Goal: Information Seeking & Learning: Check status

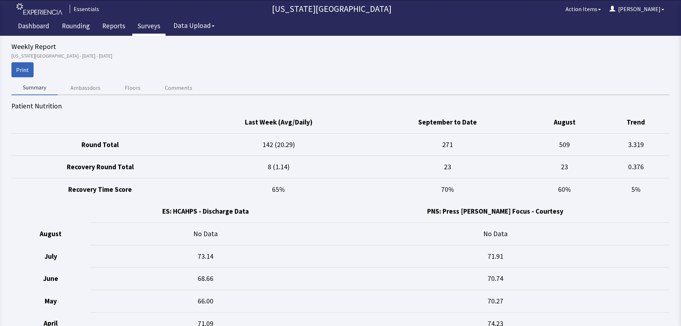
click at [149, 28] on link "Surveys" at bounding box center [148, 27] width 33 height 18
click at [113, 26] on link "Reports" at bounding box center [114, 27] width 34 height 18
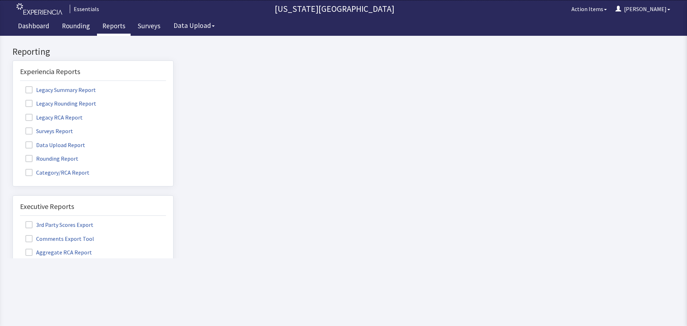
click at [31, 131] on span at bounding box center [28, 130] width 7 height 7
click at [13, 127] on input "Surveys Report" at bounding box center [13, 127] width 0 height 0
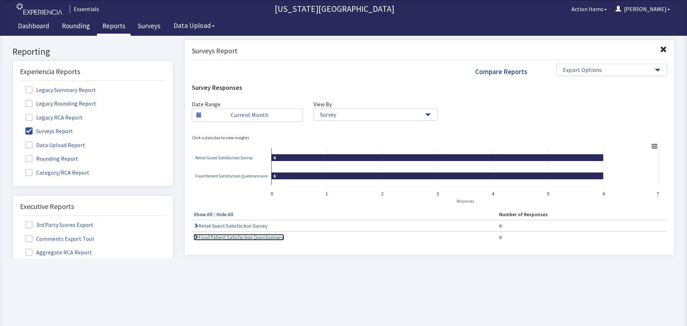
click at [261, 234] on link "Food Patient Satisfaction Questionnaire" at bounding box center [238, 237] width 90 height 6
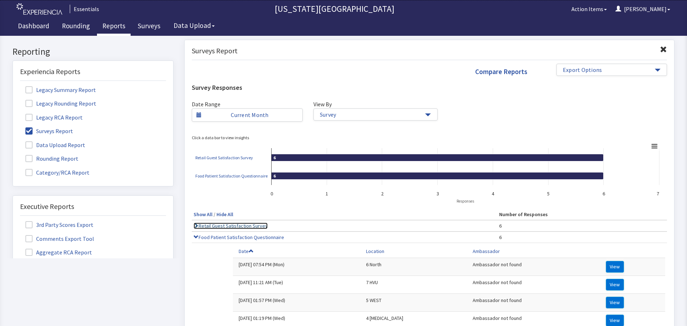
click at [224, 226] on link "Retail Guest Satisfaction Survey" at bounding box center [230, 225] width 74 height 6
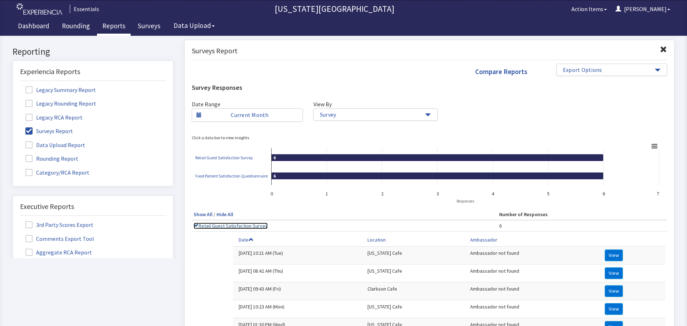
scroll to position [143, 0]
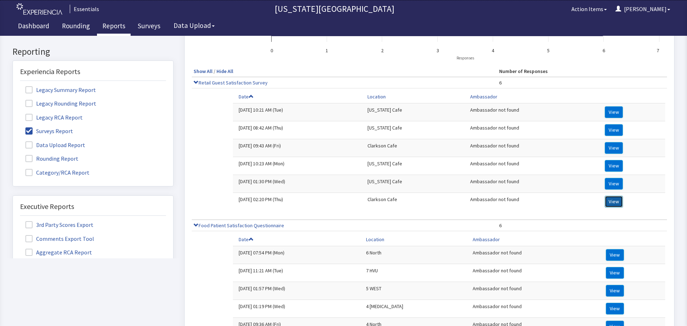
click at [610, 199] on button "View" at bounding box center [613, 202] width 18 height 12
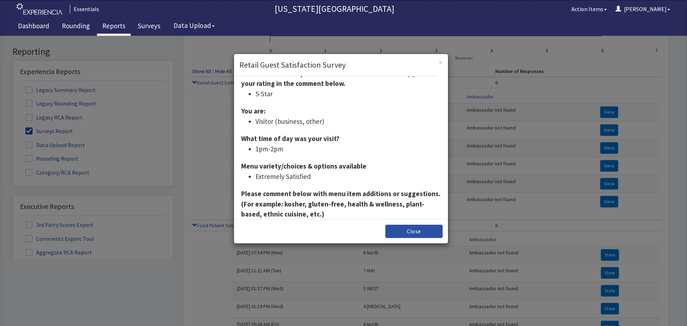
scroll to position [0, 0]
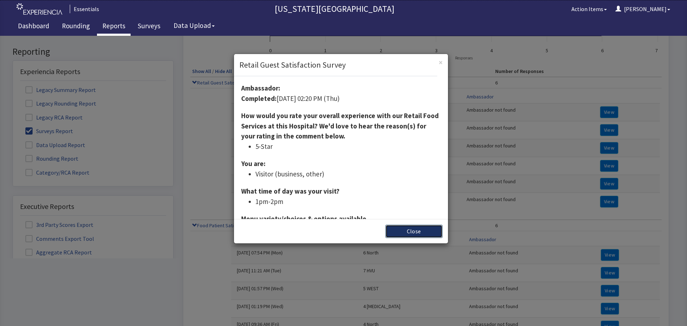
click at [408, 235] on button "Close" at bounding box center [413, 231] width 57 height 13
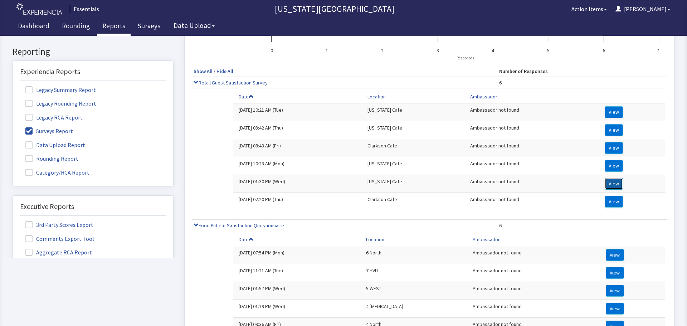
click at [611, 186] on button "View" at bounding box center [613, 184] width 18 height 12
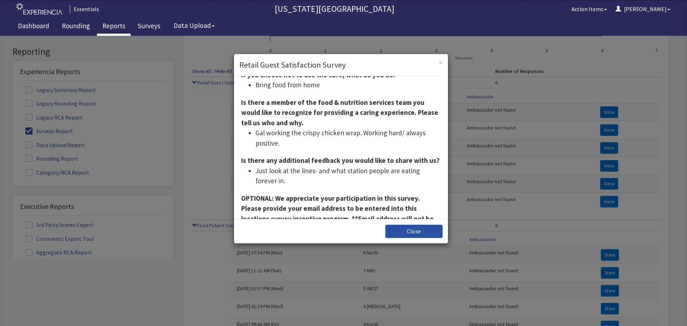
scroll to position [475, 0]
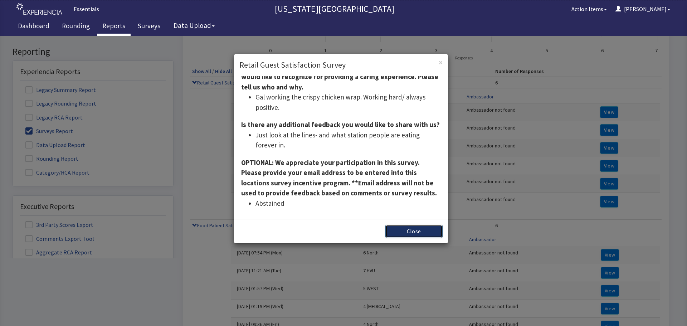
click at [414, 231] on button "Close" at bounding box center [413, 231] width 57 height 13
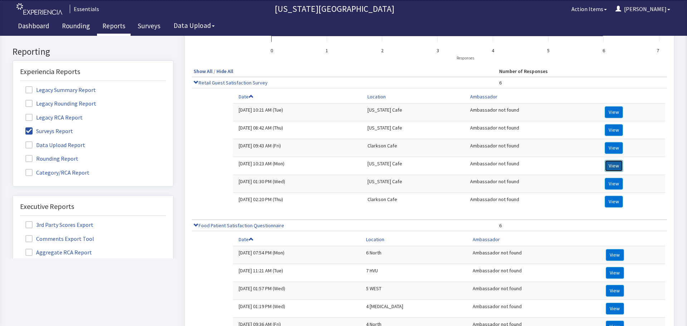
click at [613, 167] on button "View" at bounding box center [613, 166] width 18 height 12
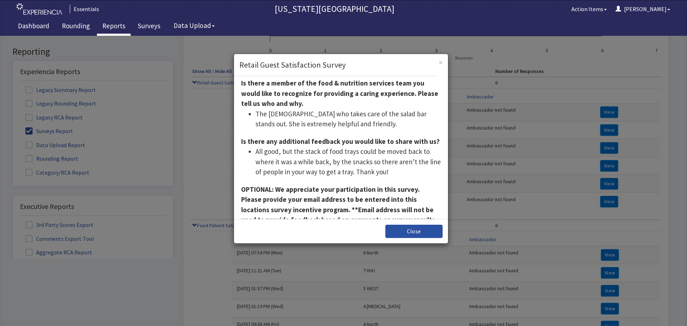
scroll to position [492, 0]
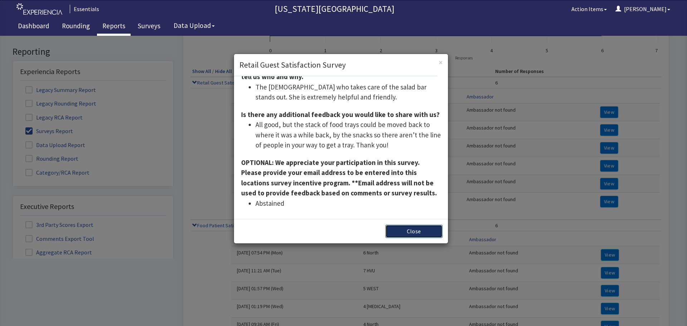
click at [407, 229] on button "Close" at bounding box center [413, 231] width 57 height 13
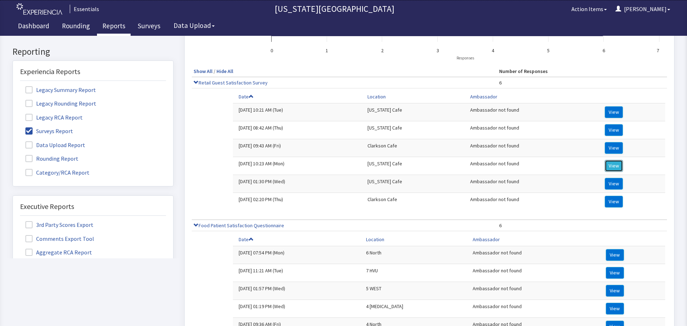
click at [606, 168] on button "View" at bounding box center [613, 166] width 18 height 12
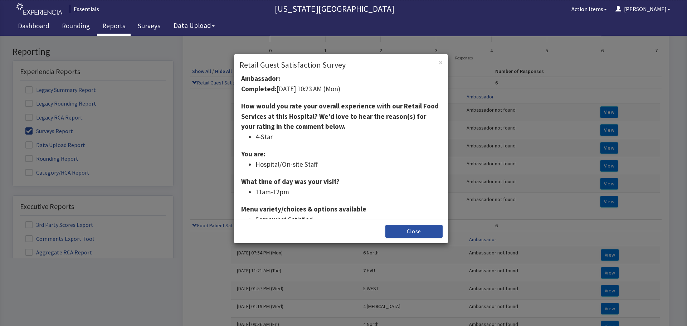
scroll to position [0, 0]
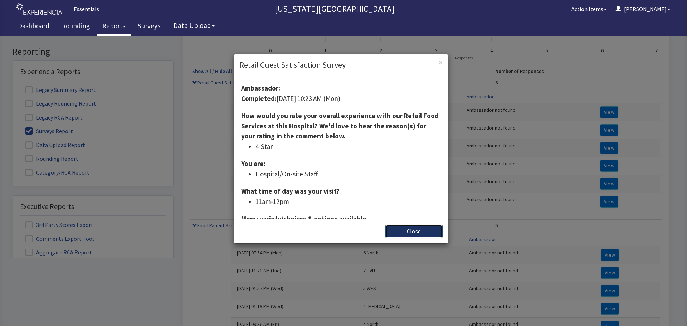
click at [406, 234] on button "Close" at bounding box center [413, 231] width 57 height 13
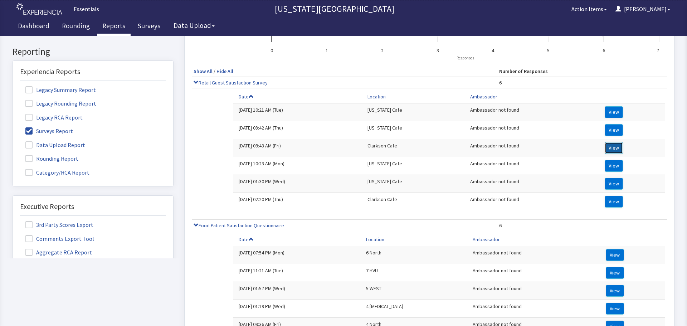
click at [610, 152] on button "View" at bounding box center [613, 148] width 18 height 12
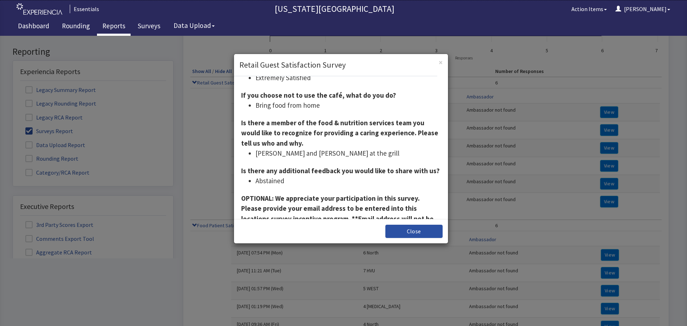
scroll to position [410, 0]
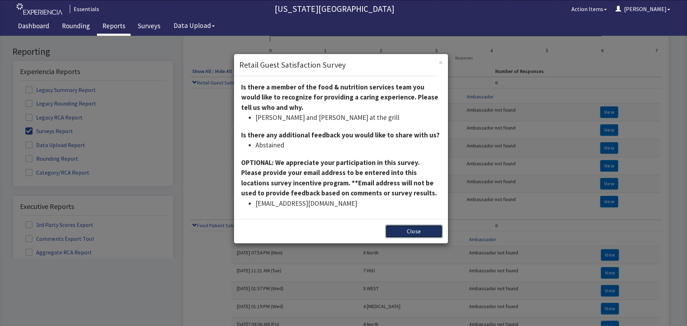
click at [419, 230] on button "Close" at bounding box center [413, 231] width 57 height 13
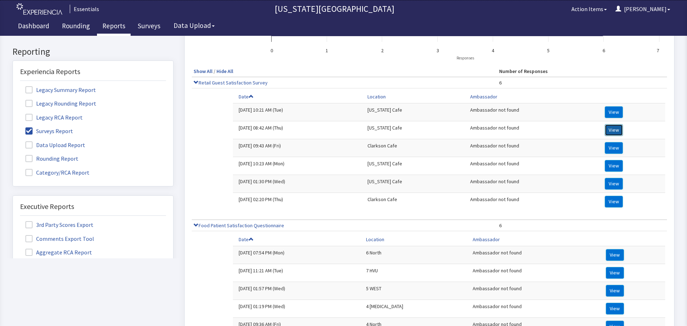
click at [607, 128] on button "View" at bounding box center [613, 130] width 18 height 12
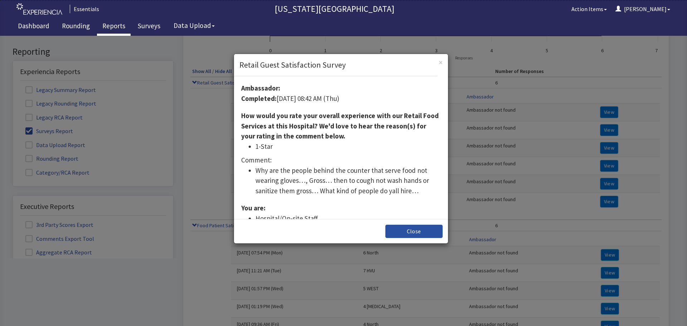
scroll to position [36, 0]
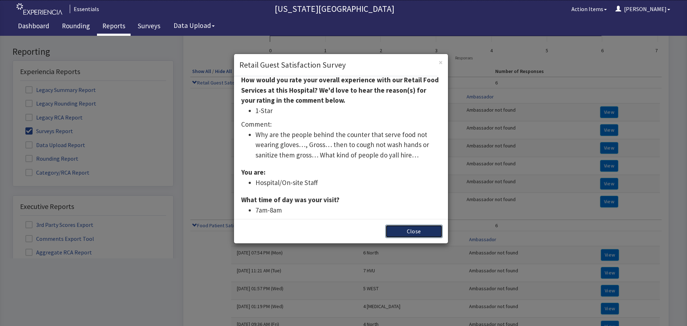
click at [413, 229] on button "Close" at bounding box center [413, 231] width 57 height 13
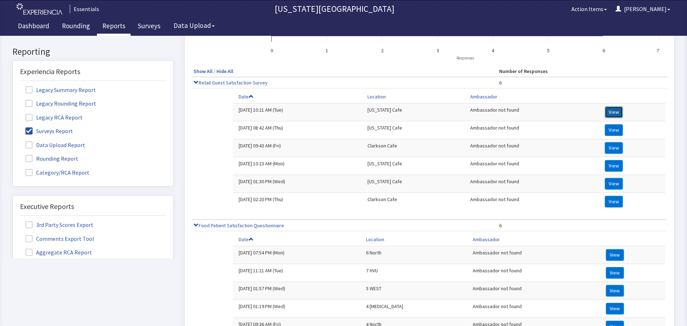
click at [605, 111] on button "View" at bounding box center [613, 112] width 18 height 12
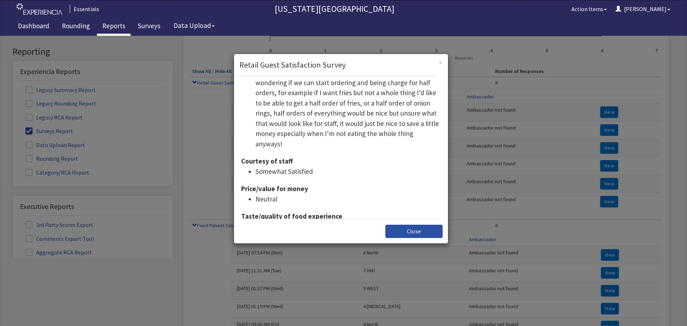
scroll to position [250, 0]
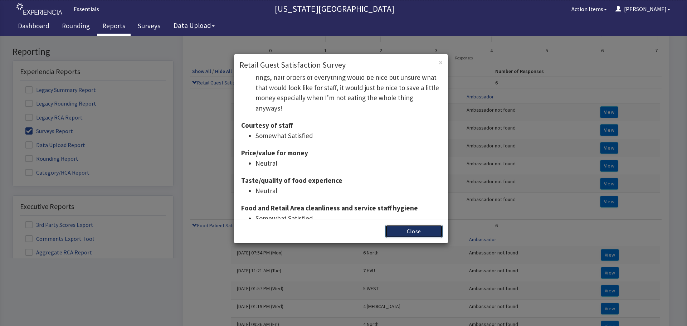
click at [420, 237] on button "Close" at bounding box center [413, 231] width 57 height 13
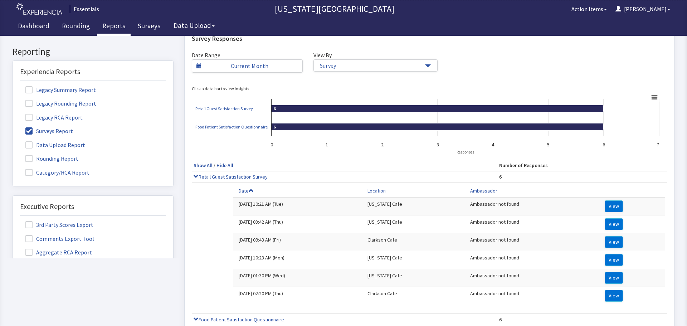
scroll to position [0, 0]
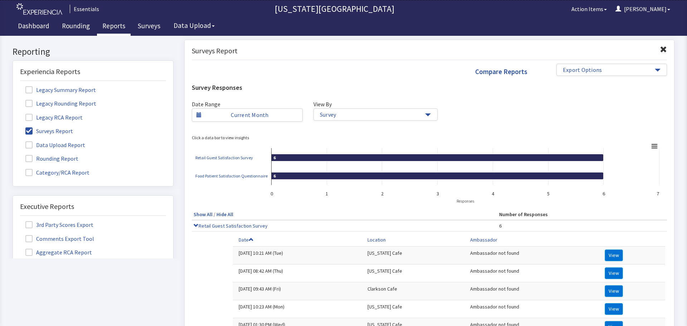
click at [33, 157] on label "Rounding Report" at bounding box center [52, 157] width 65 height 9
click at [13, 154] on input "Rounding Report" at bounding box center [13, 154] width 0 height 0
click at [31, 130] on span at bounding box center [28, 130] width 7 height 7
click at [13, 127] on input "Surveys Report" at bounding box center [13, 127] width 0 height 0
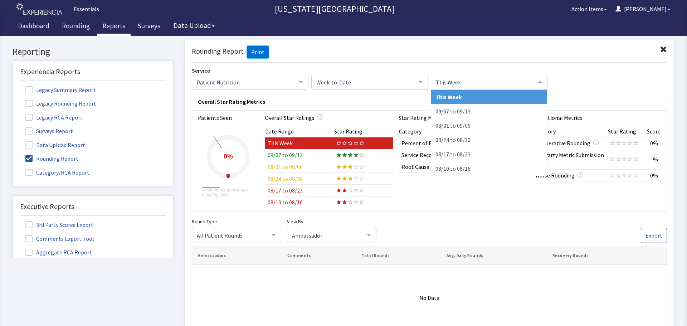
click at [461, 85] on span "This Week" at bounding box center [483, 82] width 99 height 8
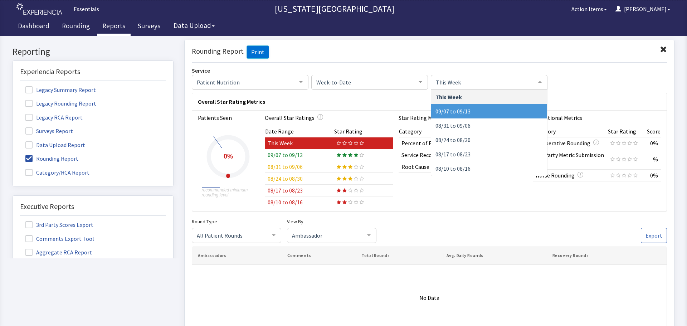
click at [457, 111] on span "09/07 to 09/13" at bounding box center [452, 110] width 35 height 7
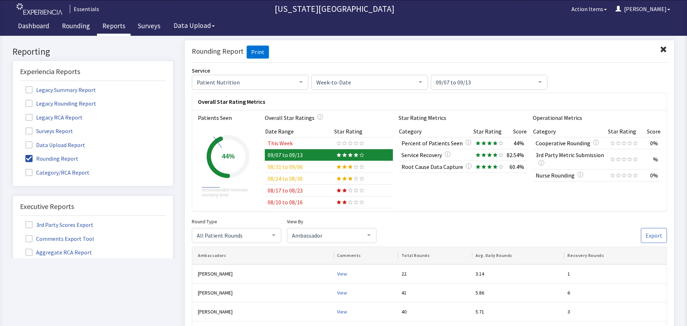
click at [300, 168] on td "08/31 to 09/06" at bounding box center [299, 167] width 69 height 12
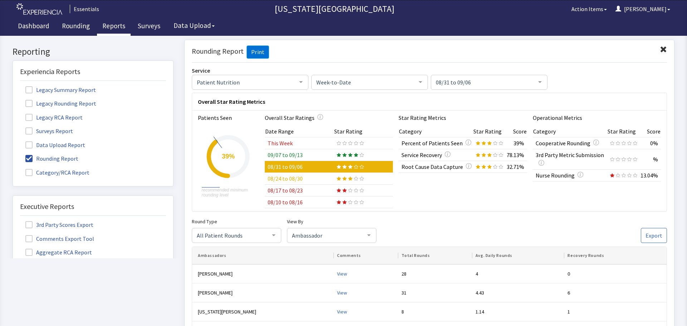
click at [295, 176] on td "08/24 to 08/30" at bounding box center [299, 178] width 69 height 12
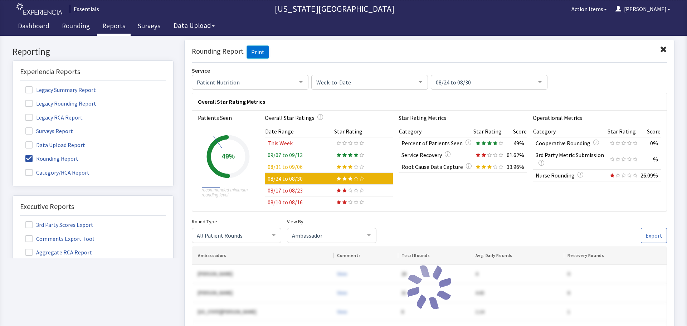
click at [311, 192] on td "08/17 to 08/23" at bounding box center [299, 190] width 69 height 12
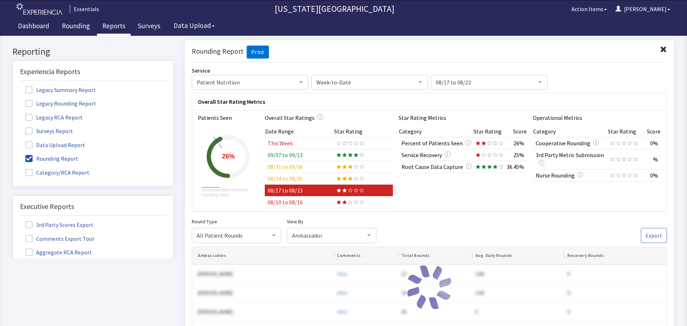
click at [312, 200] on td "08/10 to 08/16" at bounding box center [299, 202] width 69 height 12
